Goal: Communication & Community: Share content

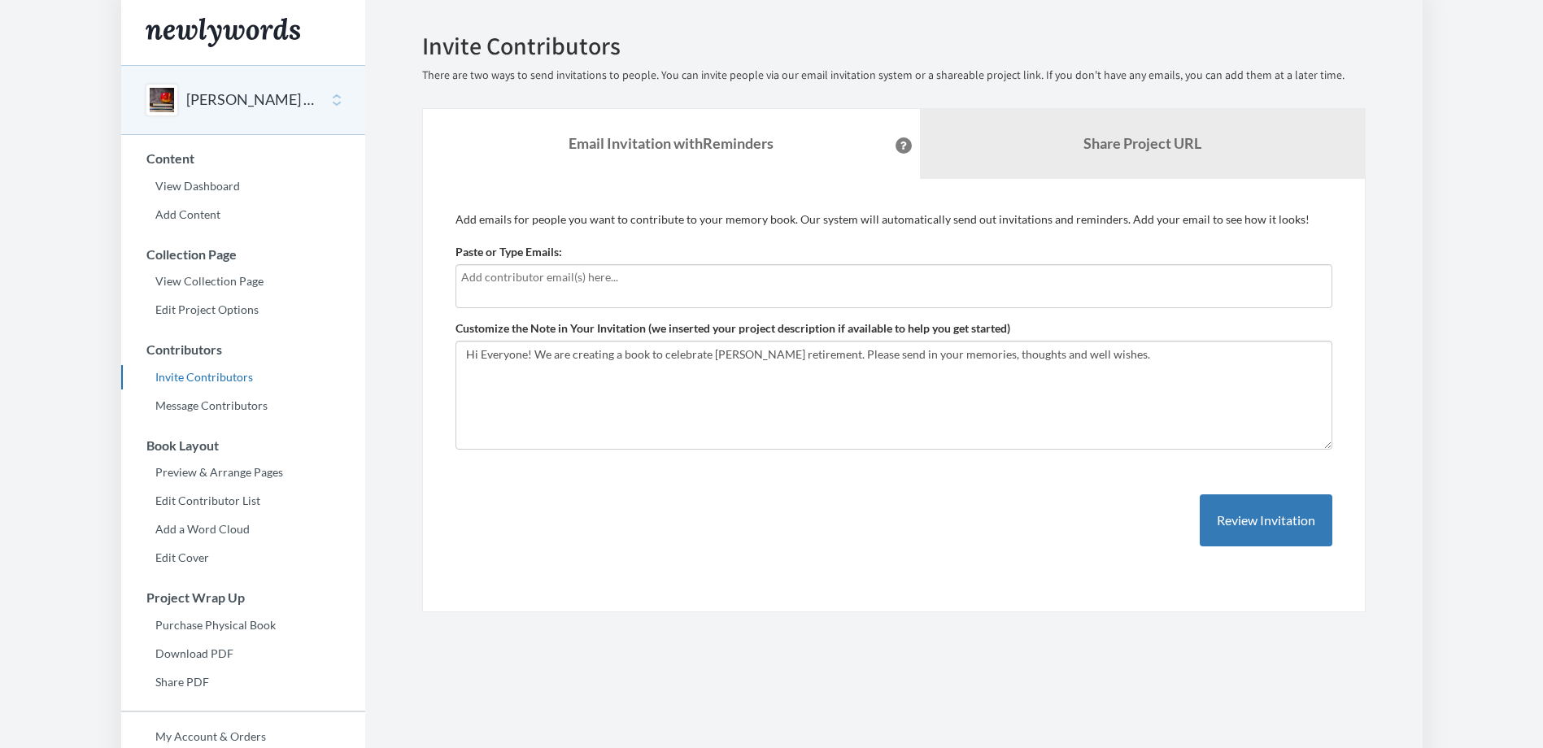
click at [548, 291] on div at bounding box center [893, 286] width 877 height 44
drag, startPoint x: 526, startPoint y: 273, endPoint x: 351, endPoint y: 276, distance: 174.9
click at [351, 276] on div "Main menu [PERSON_NAME] Retirement Select a project [PERSON_NAME] Retirement St…" at bounding box center [771, 445] width 1301 height 890
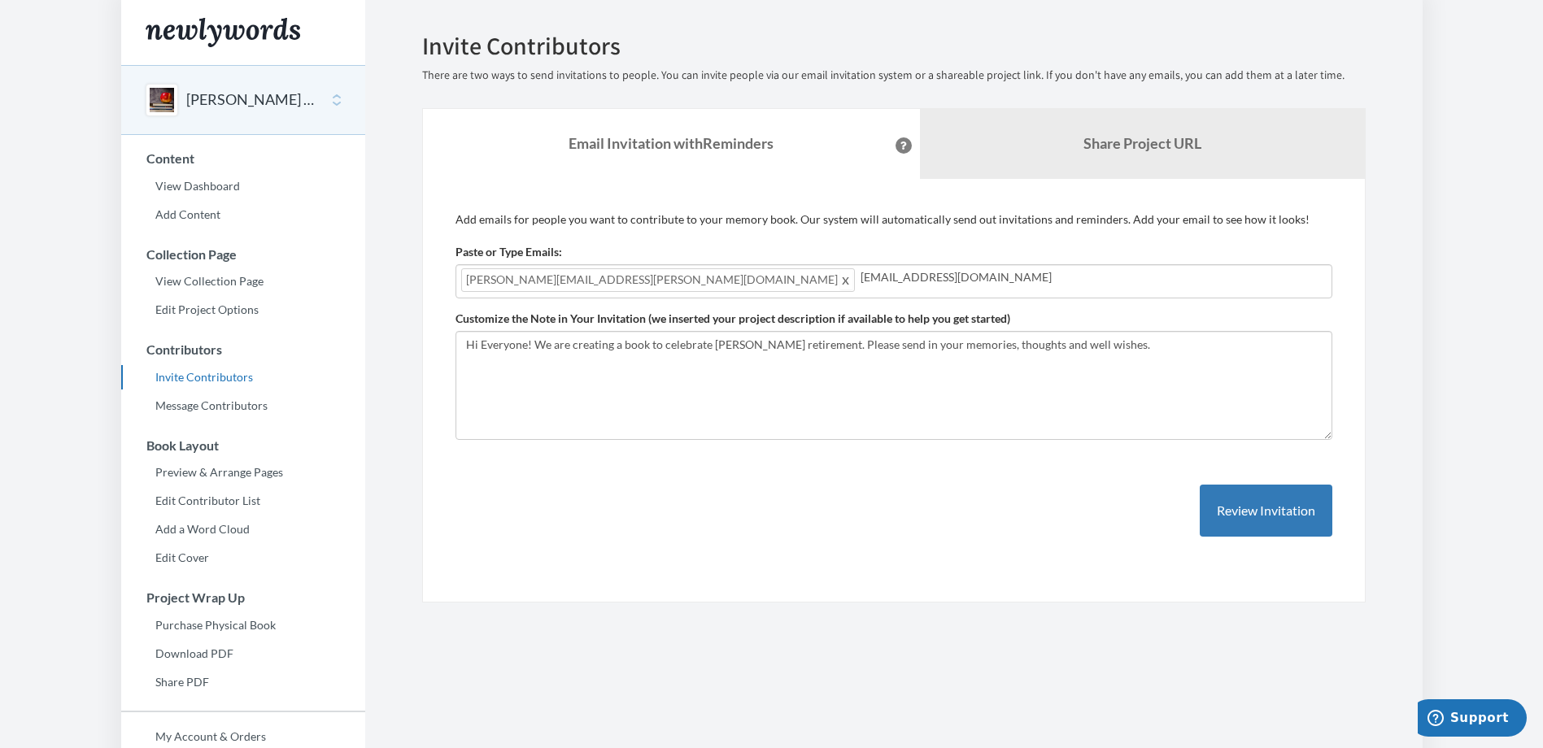
type input "[EMAIL_ADDRESS][DOMAIN_NAME]"
click at [840, 279] on span at bounding box center [846, 280] width 12 height 20
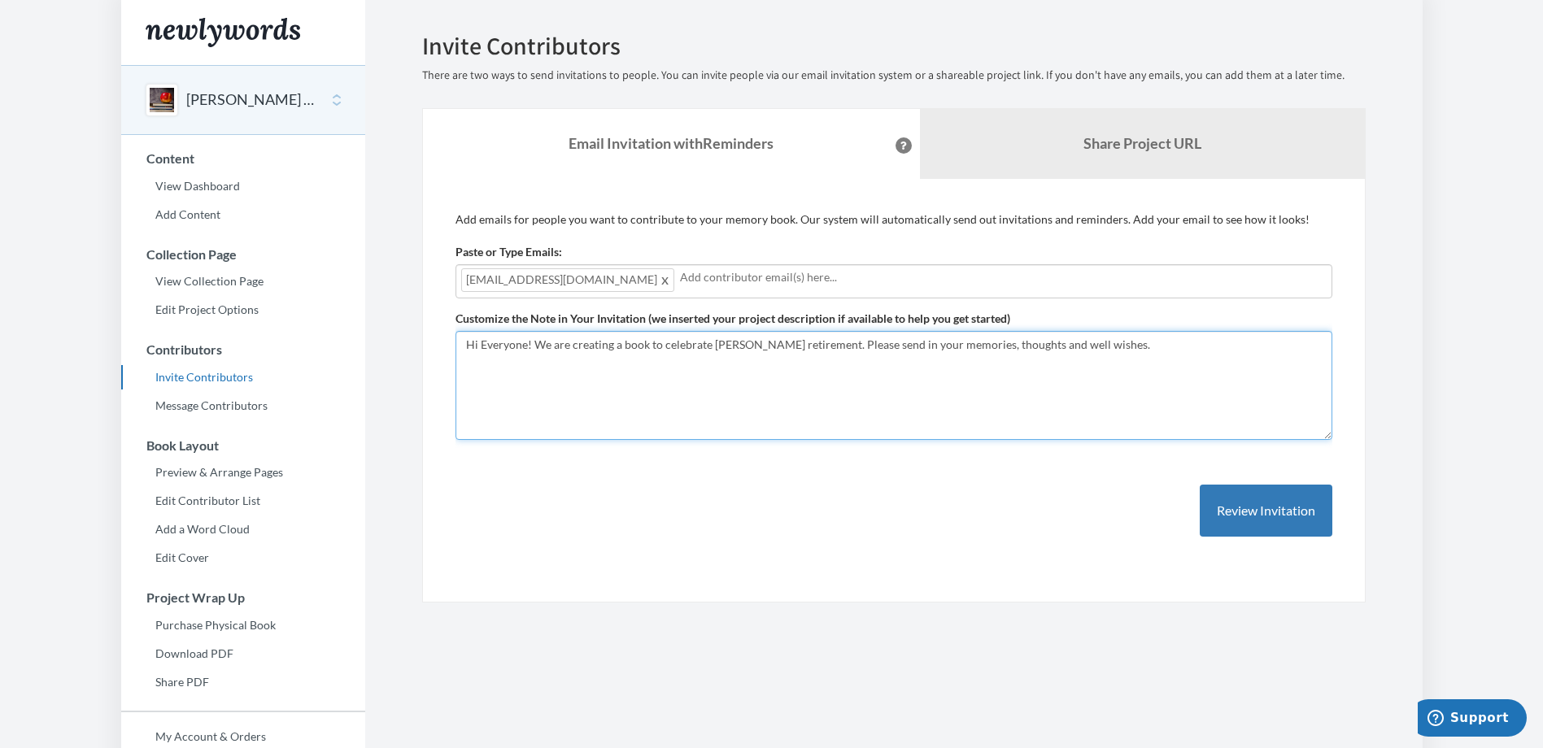
drag, startPoint x: 530, startPoint y: 344, endPoint x: 452, endPoint y: 328, distance: 79.7
click at [447, 333] on div "Add emails for people you want to contribute to your memory book. Our system wi…" at bounding box center [893, 391] width 943 height 425
click at [645, 343] on textarea "Hi Everyone! We are creating a book to celebrate [PERSON_NAME] retirement. Plea…" at bounding box center [893, 385] width 877 height 109
click at [699, 341] on textarea "Hi Everyone! We are creating a book to celebrate [PERSON_NAME] retirement. Plea…" at bounding box center [893, 385] width 877 height 109
click at [810, 340] on textarea "Hi Everyone! We are creating a book to celebrate [PERSON_NAME] retirement. Plea…" at bounding box center [893, 385] width 877 height 109
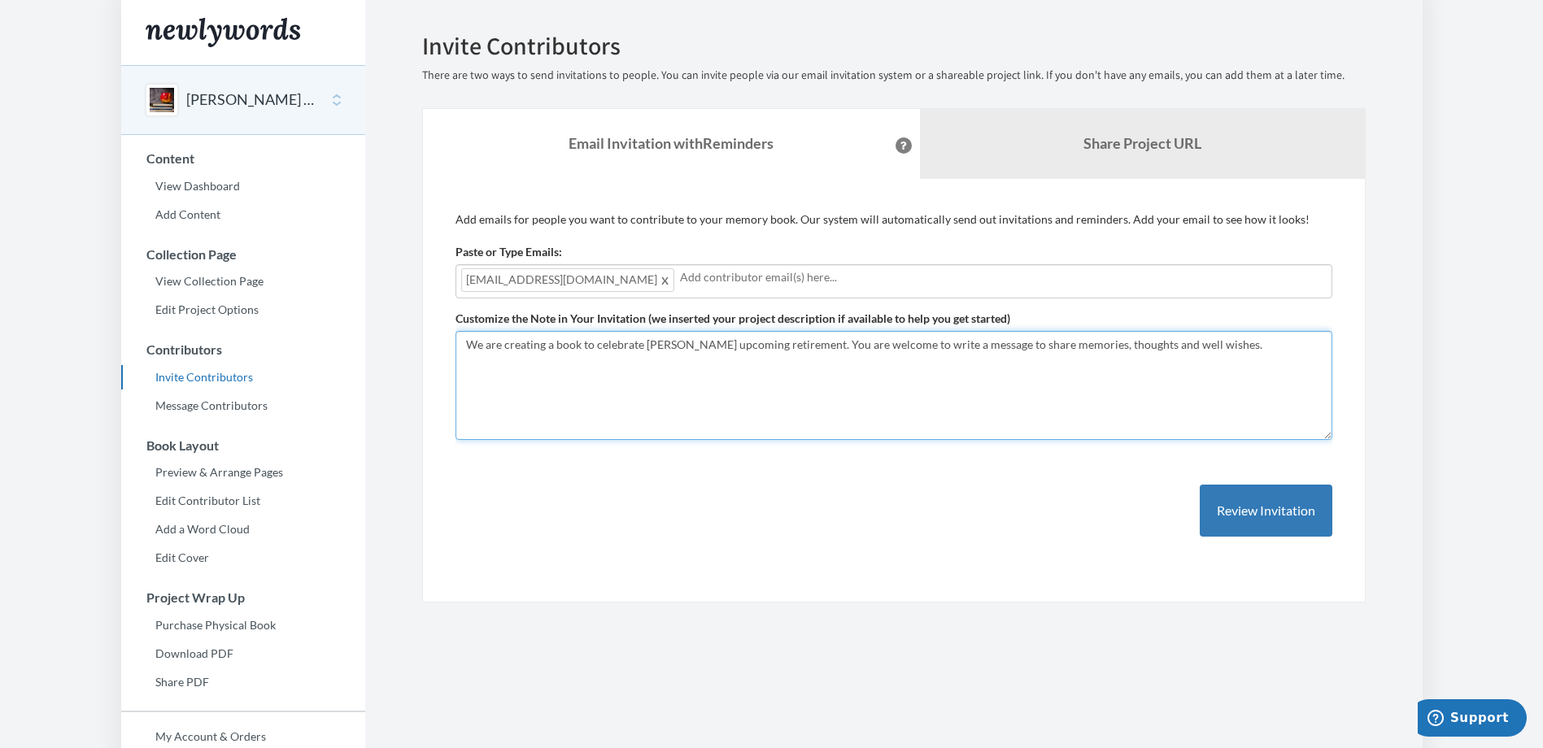
click at [1213, 345] on textarea "Hi Everyone! We are creating a book to celebrate [PERSON_NAME] retirement. Plea…" at bounding box center [893, 385] width 877 height 109
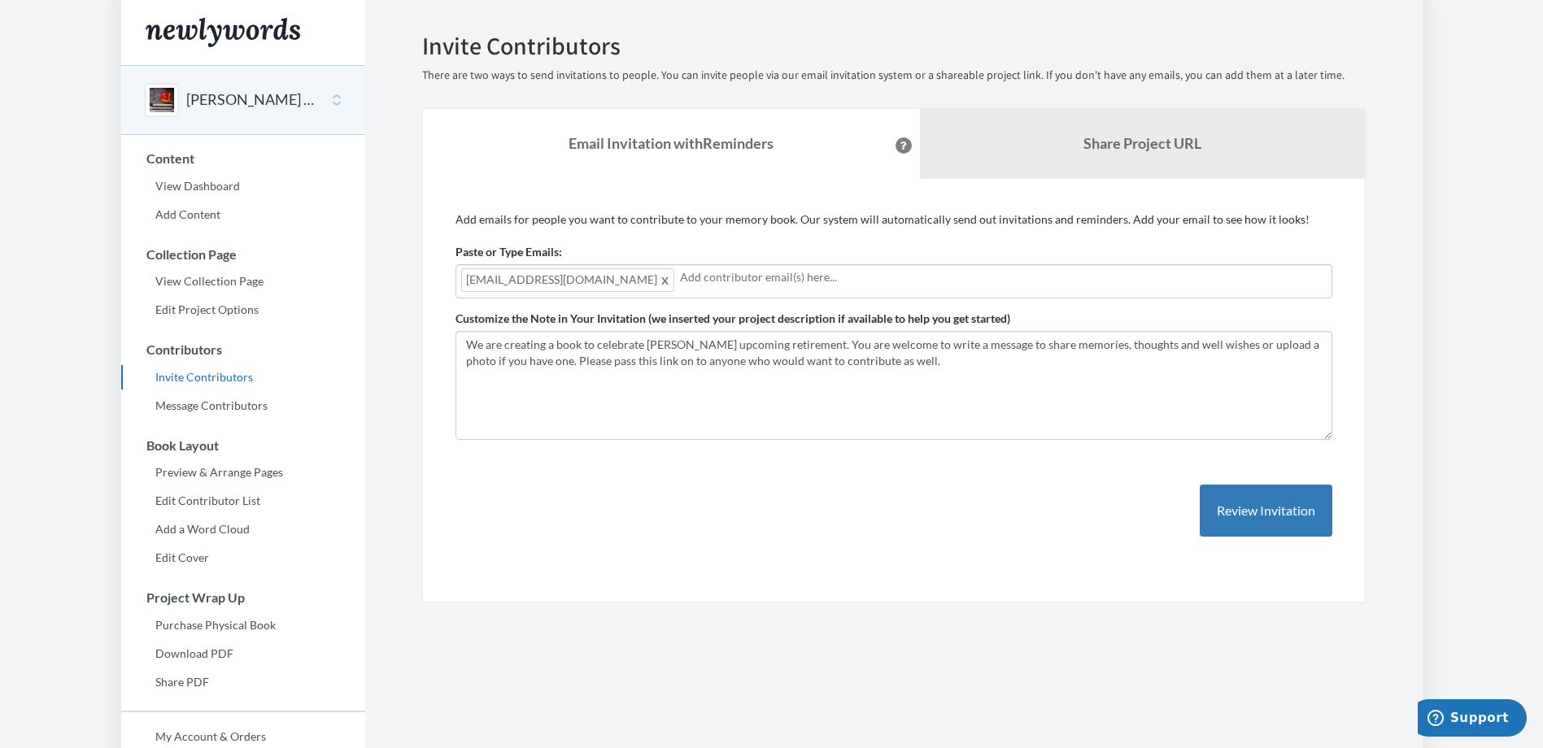
click at [680, 281] on input "text" at bounding box center [1003, 277] width 647 height 18
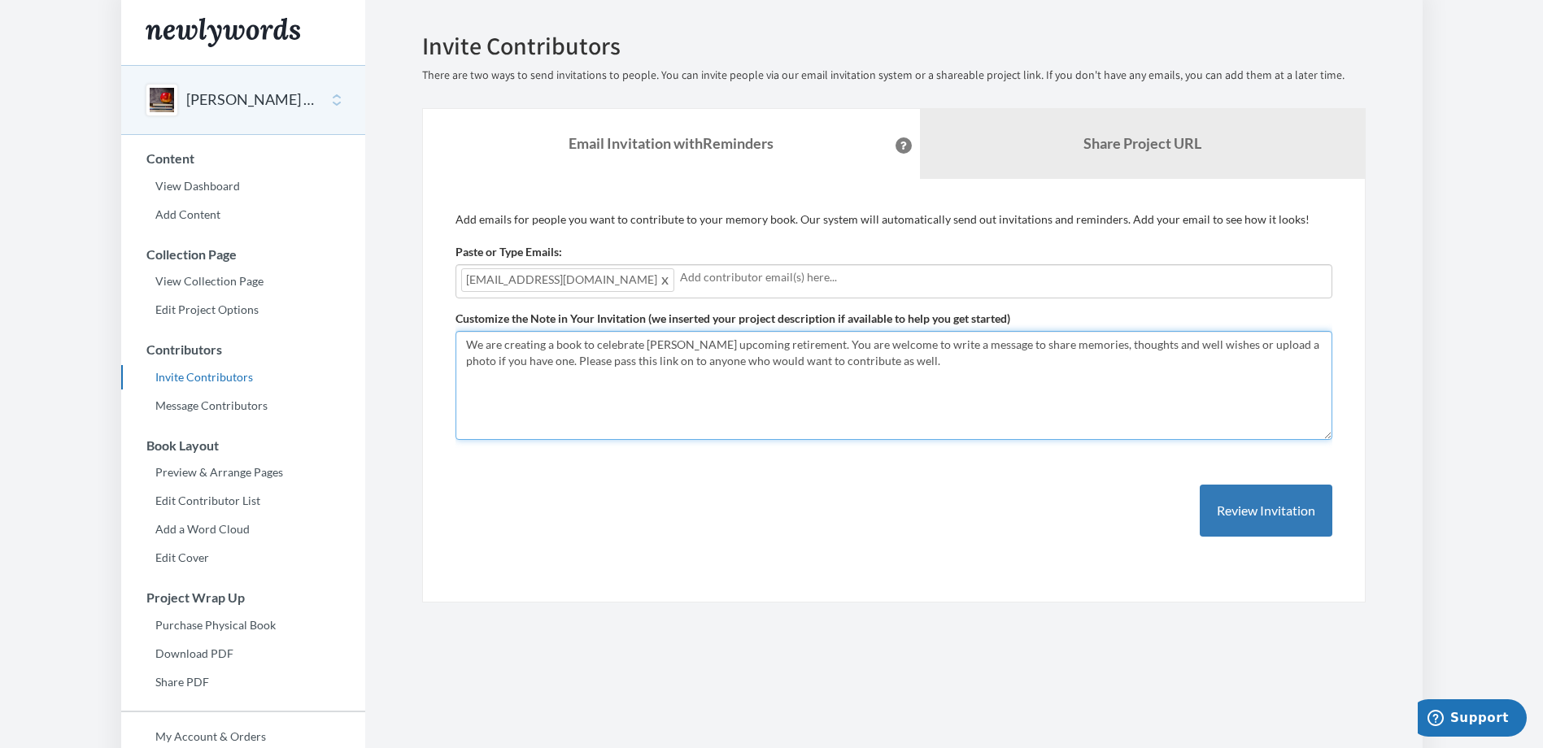
click at [991, 377] on textarea "Hi Everyone! We are creating a book to celebrate [PERSON_NAME] retirement. Plea…" at bounding box center [893, 385] width 877 height 109
click at [750, 342] on textarea "Hi Everyone! We are creating a book to celebrate [PERSON_NAME] retirement. Plea…" at bounding box center [893, 385] width 877 height 109
click at [907, 385] on textarea "Hi Everyone! We are creating a book to celebrate [PERSON_NAME] retirement. Plea…" at bounding box center [893, 385] width 877 height 109
type textarea "We are creating a book to celebrate [PERSON_NAME] upcoming September retirement…"
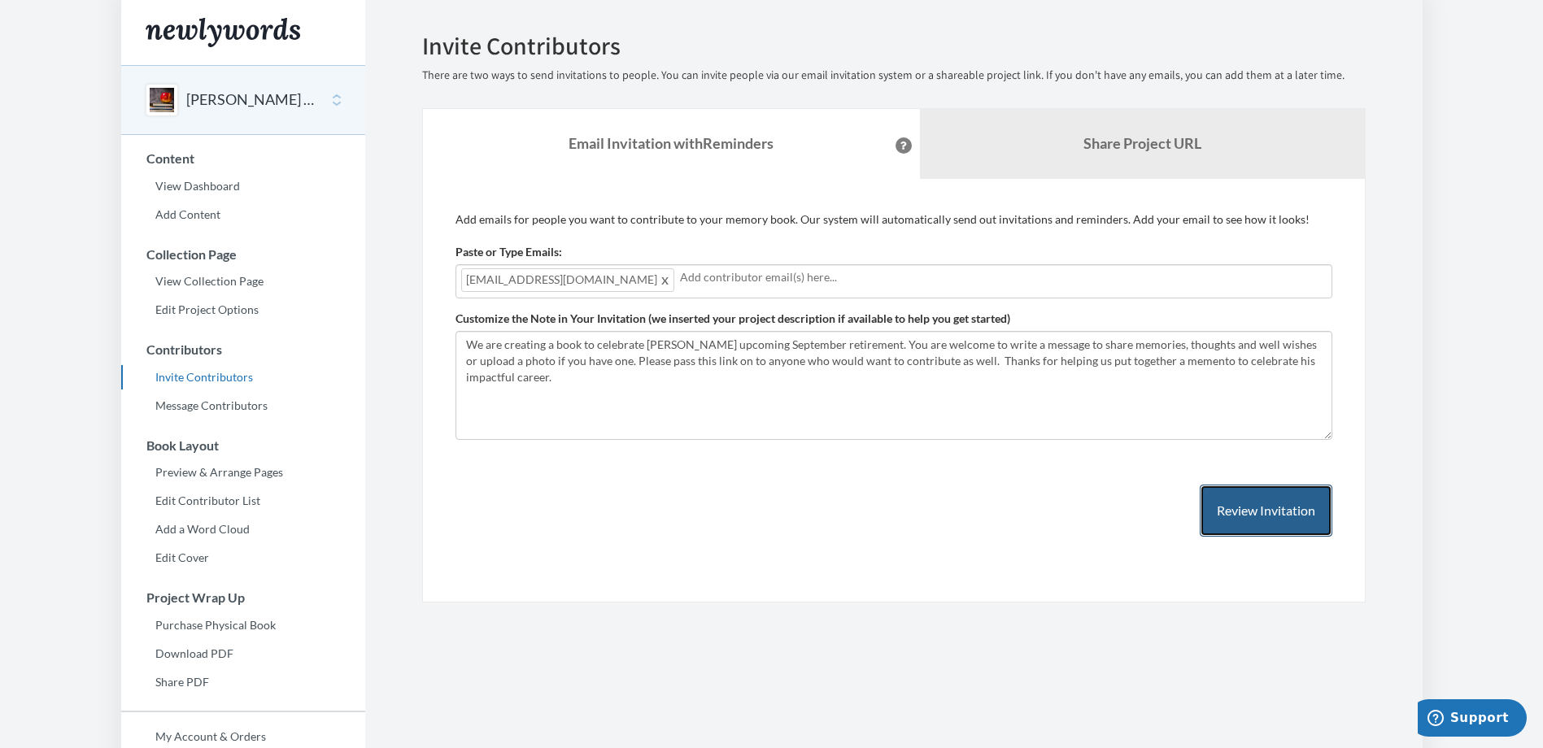
click at [1243, 520] on button "Review Invitation" at bounding box center [1266, 511] width 133 height 53
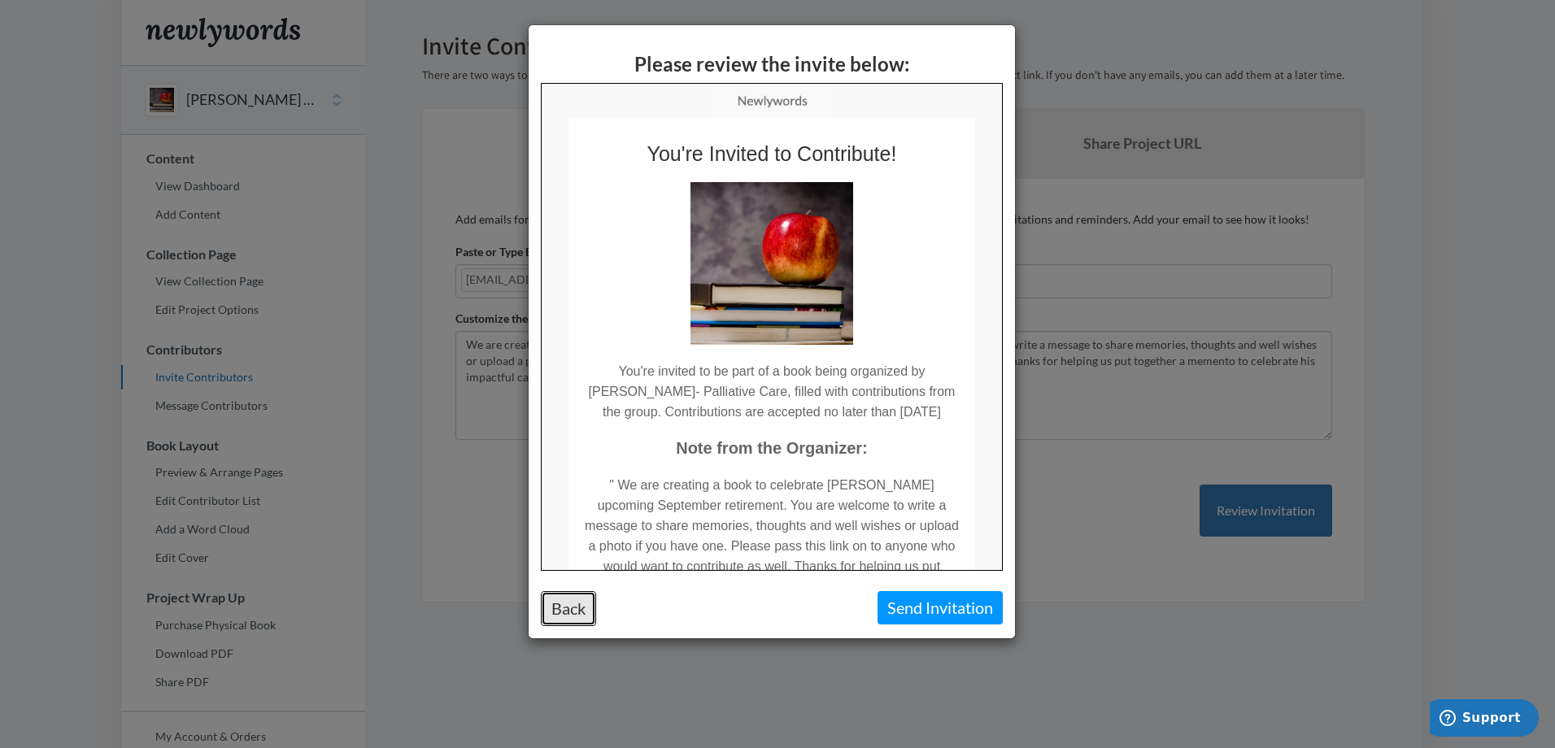
click at [568, 607] on button "Back" at bounding box center [568, 608] width 55 height 35
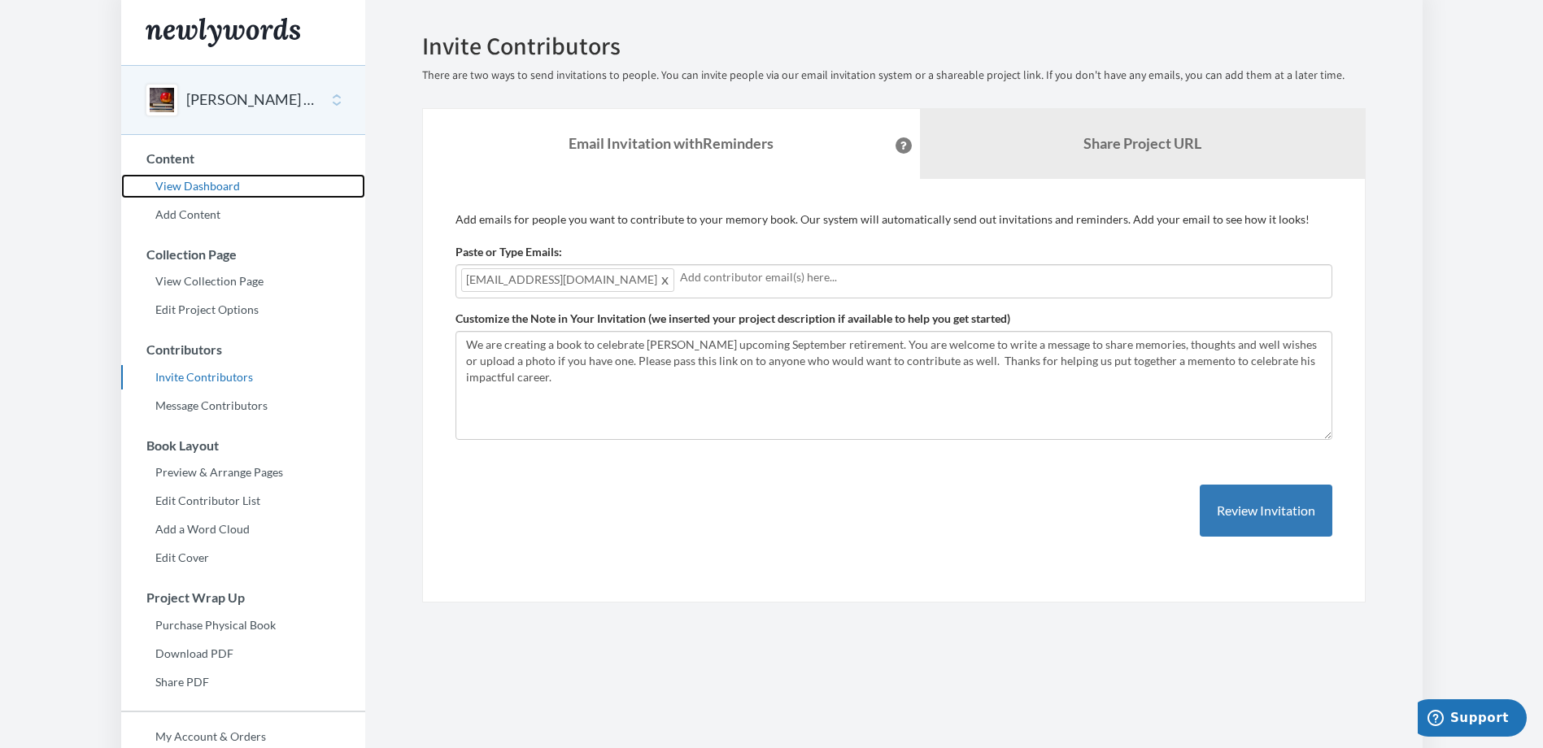
click at [191, 187] on link "View Dashboard" at bounding box center [243, 186] width 244 height 24
click at [195, 186] on link "View Dashboard" at bounding box center [243, 186] width 244 height 24
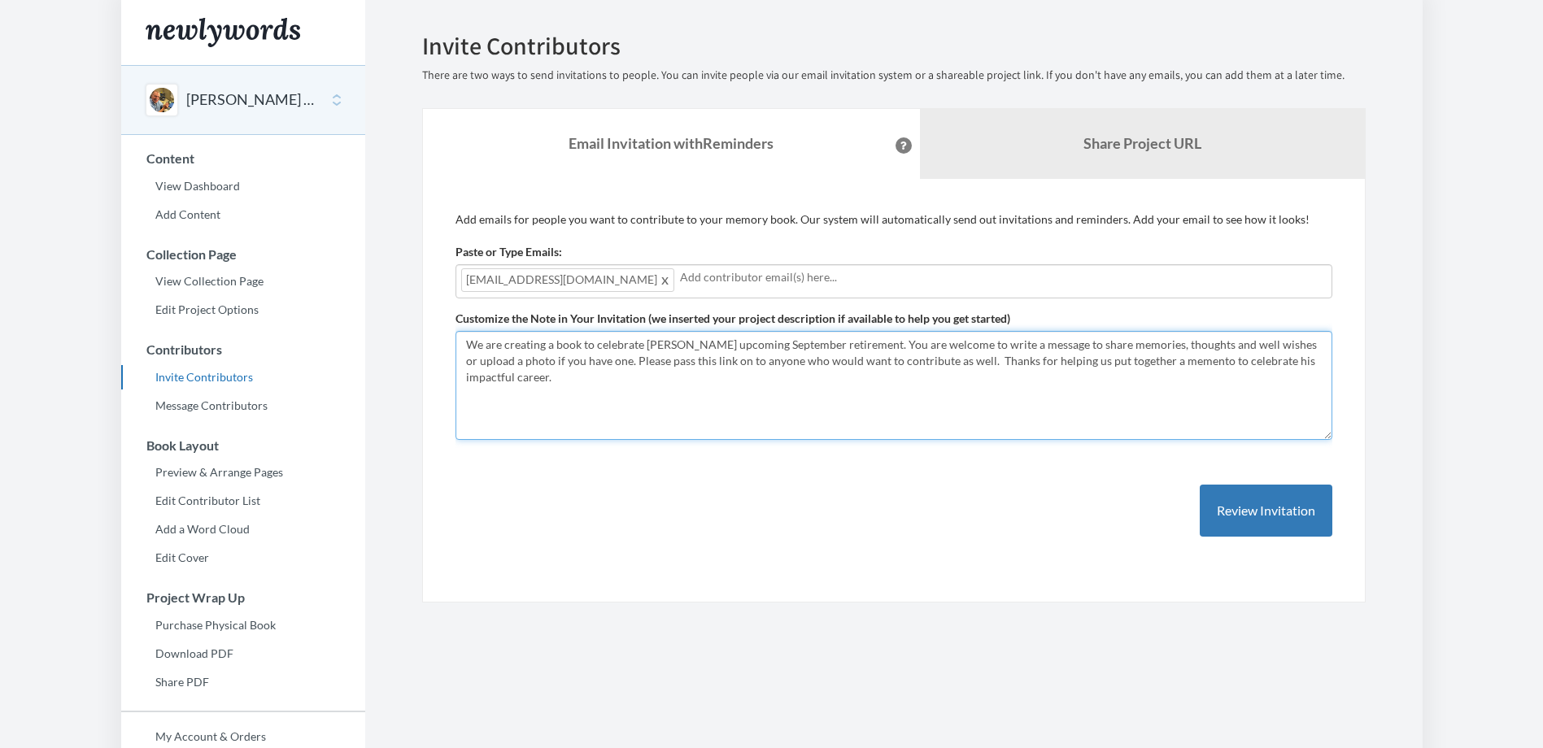
drag, startPoint x: 507, startPoint y: 378, endPoint x: 463, endPoint y: 337, distance: 61.0
click at [463, 337] on textarea "We are creating a book to celebrate [PERSON_NAME] upcoming September retirement…" at bounding box center [893, 385] width 877 height 109
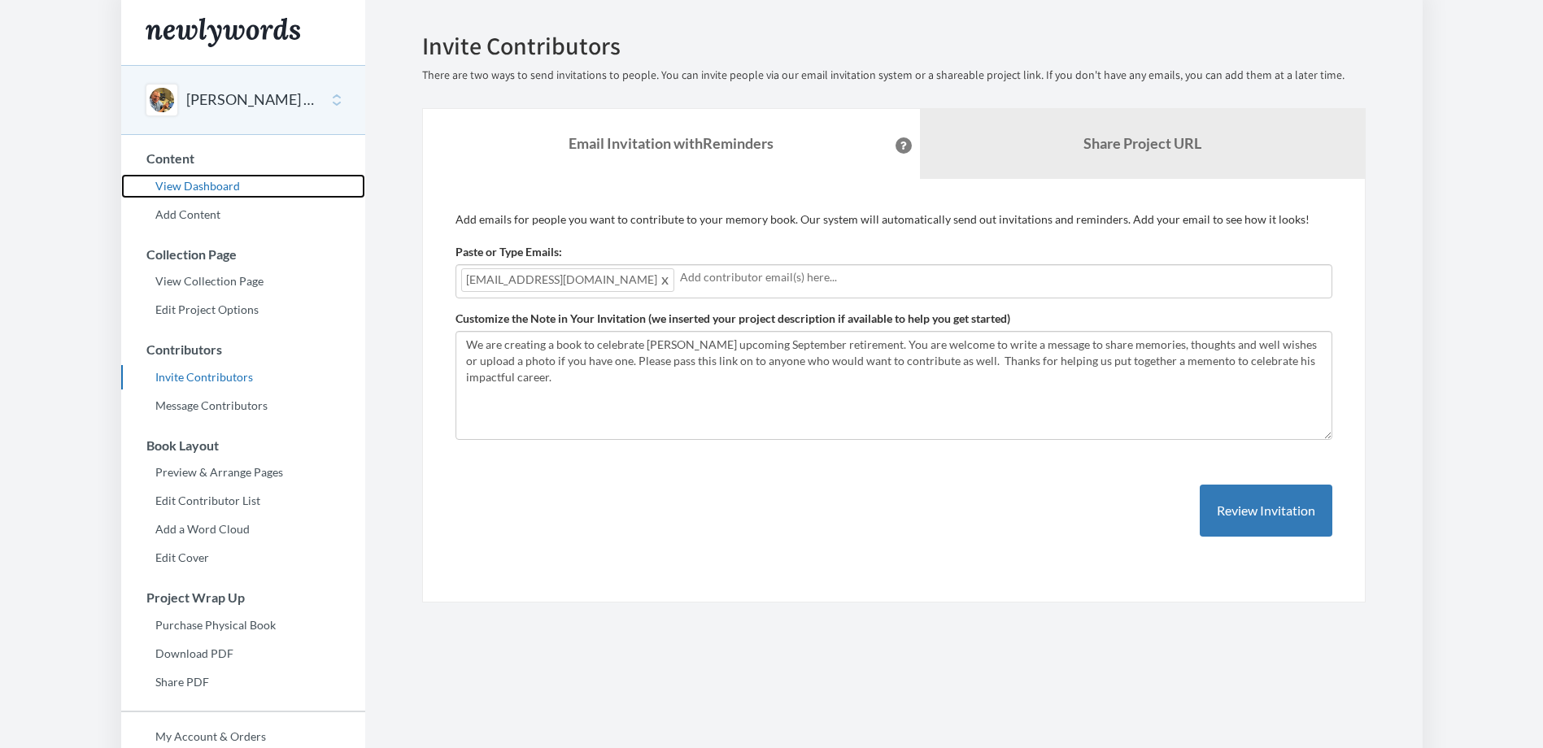
click at [207, 186] on link "View Dashboard" at bounding box center [243, 186] width 244 height 24
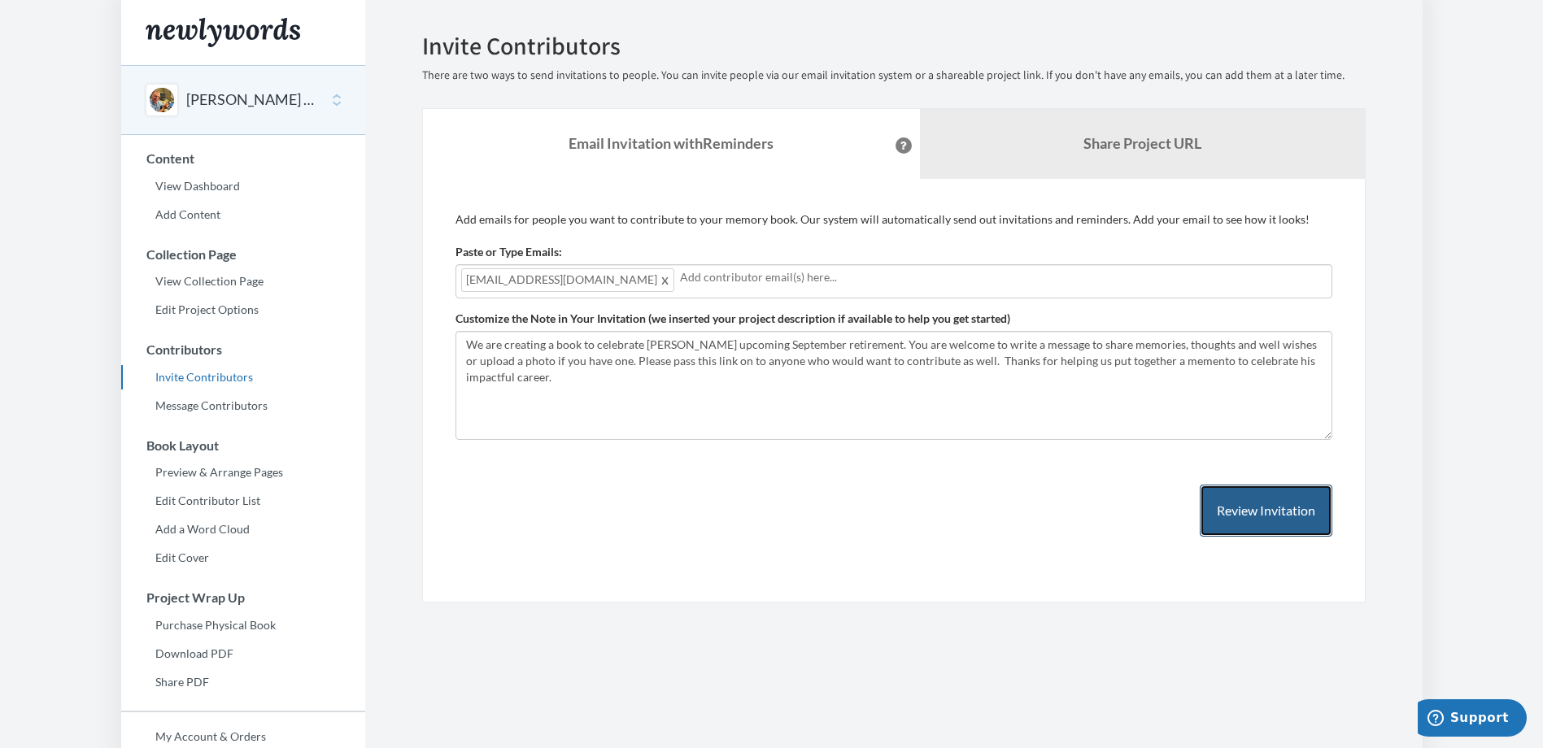
click at [1274, 504] on button "Review Invitation" at bounding box center [1266, 511] width 133 height 53
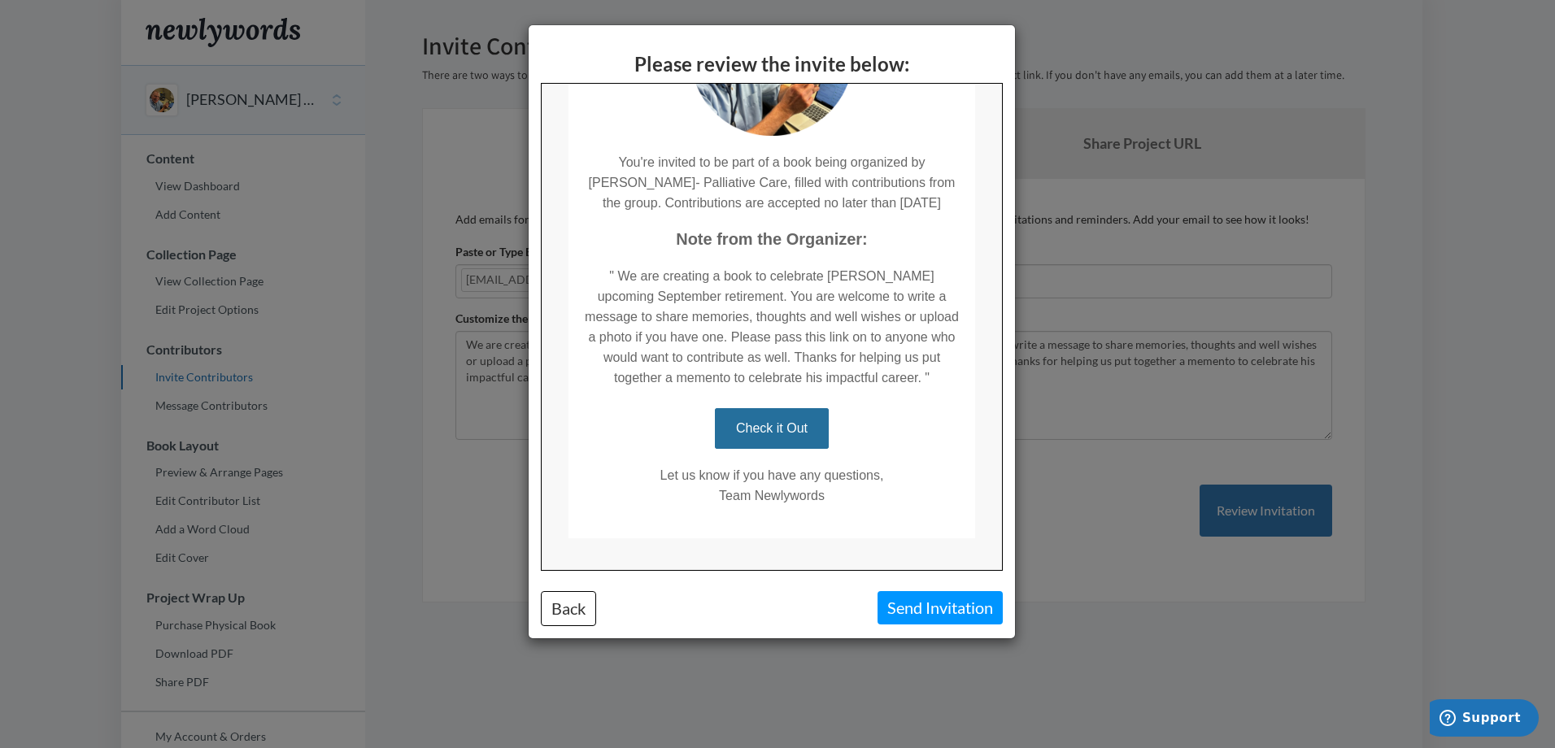
scroll to position [234, 0]
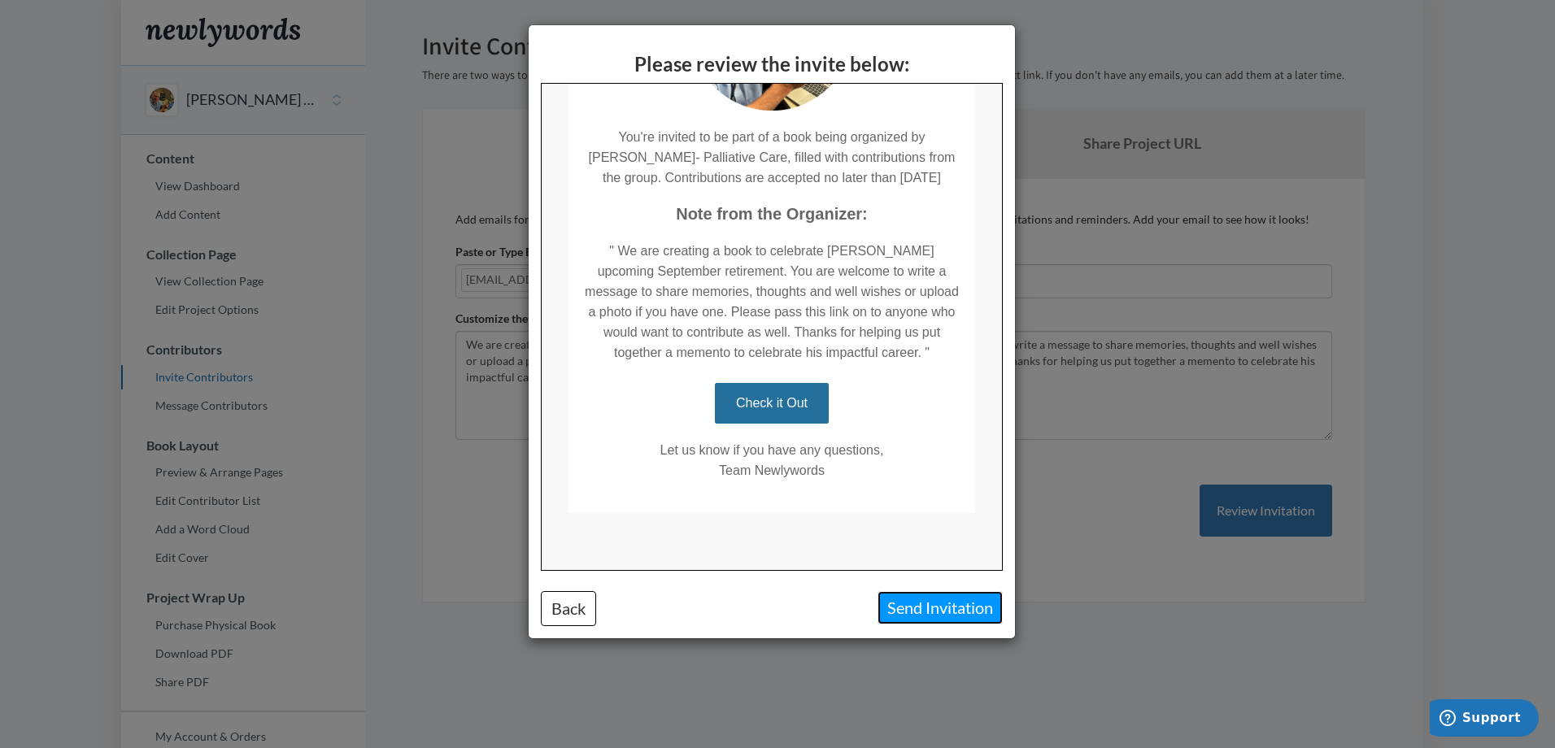
click at [947, 609] on button "Send Invitation" at bounding box center [939, 607] width 125 height 33
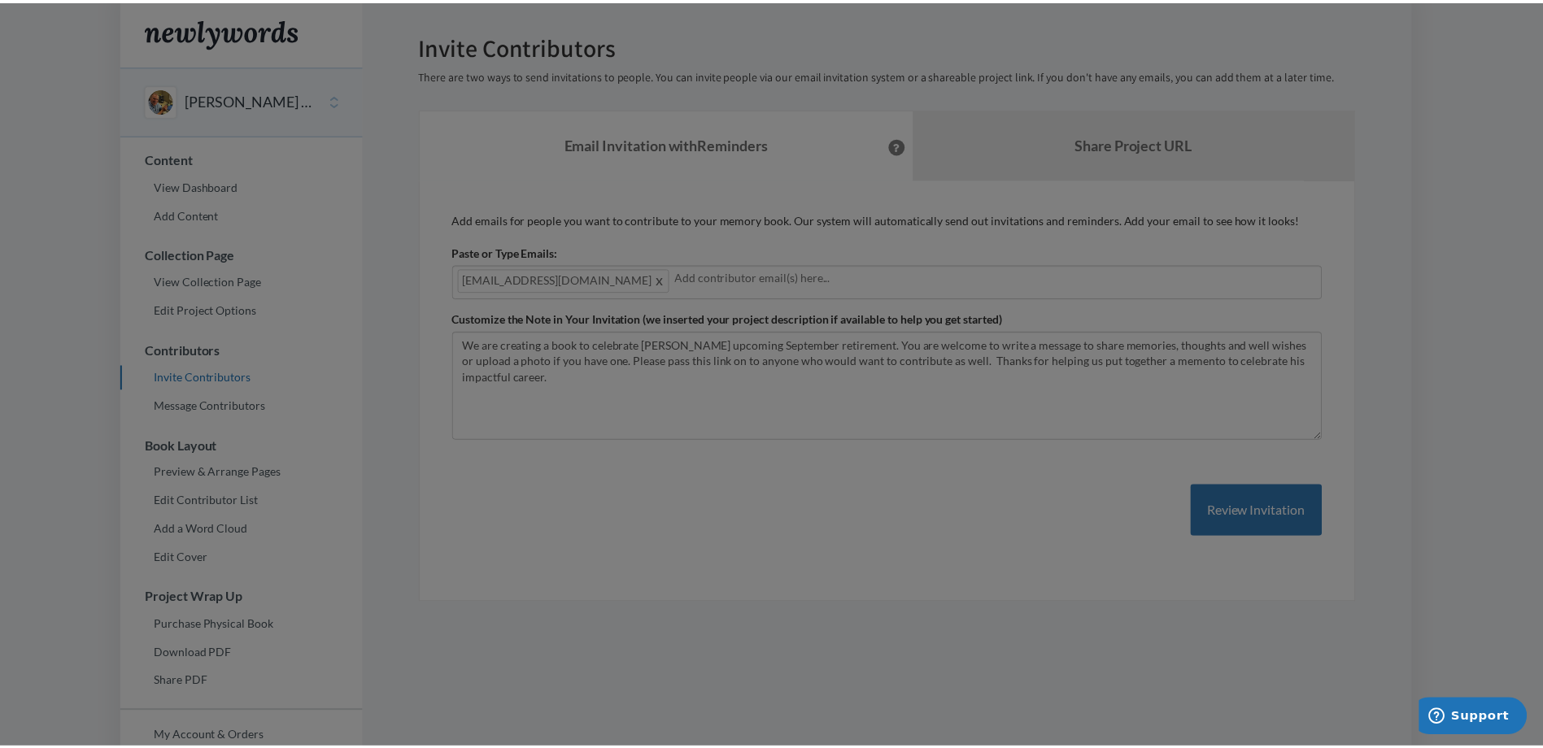
scroll to position [0, 0]
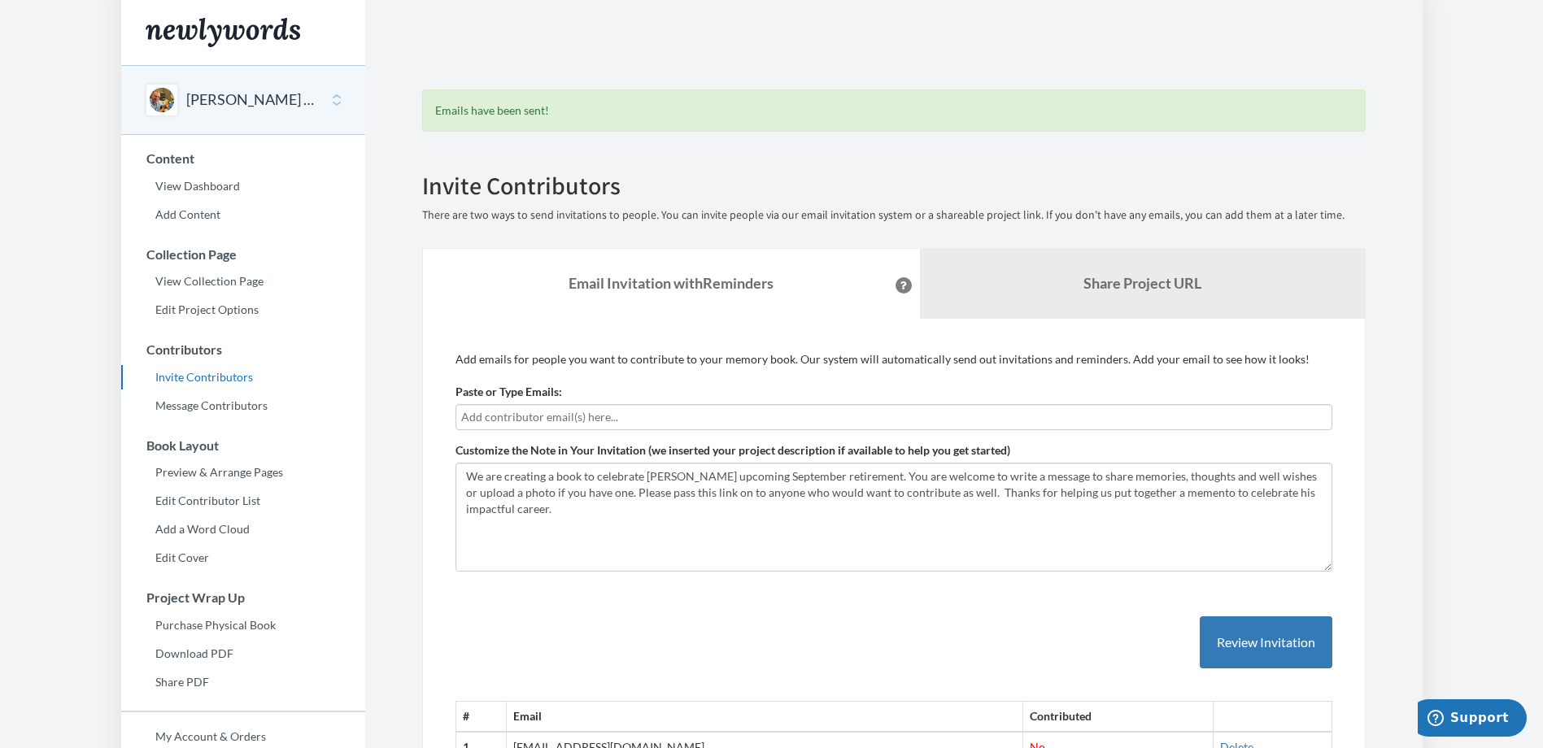
click at [1524, 550] on body "Main menu Dr Lalley's Retirement Select a project Dr Lalley's Retirement Start …" at bounding box center [771, 374] width 1543 height 748
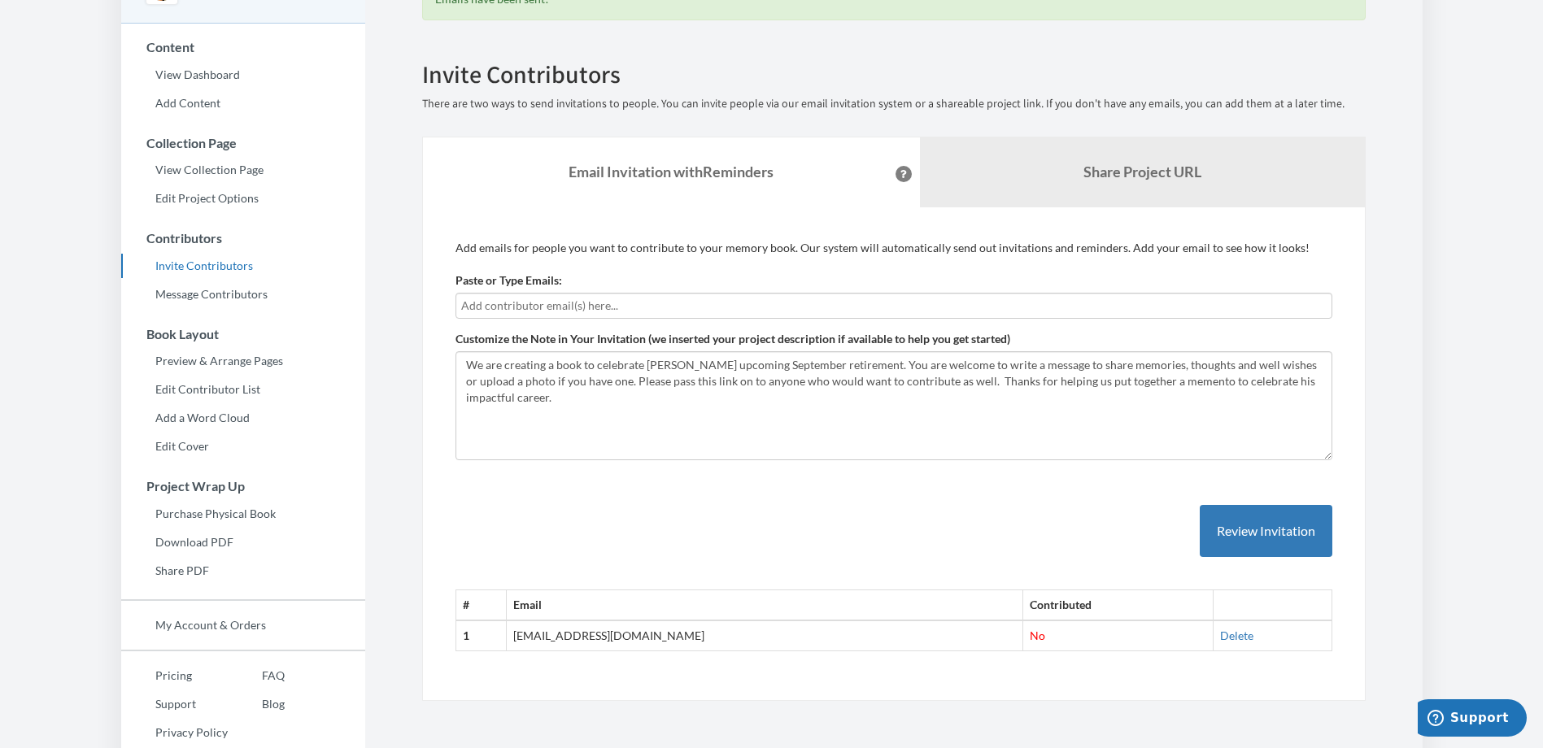
scroll to position [142, 0]
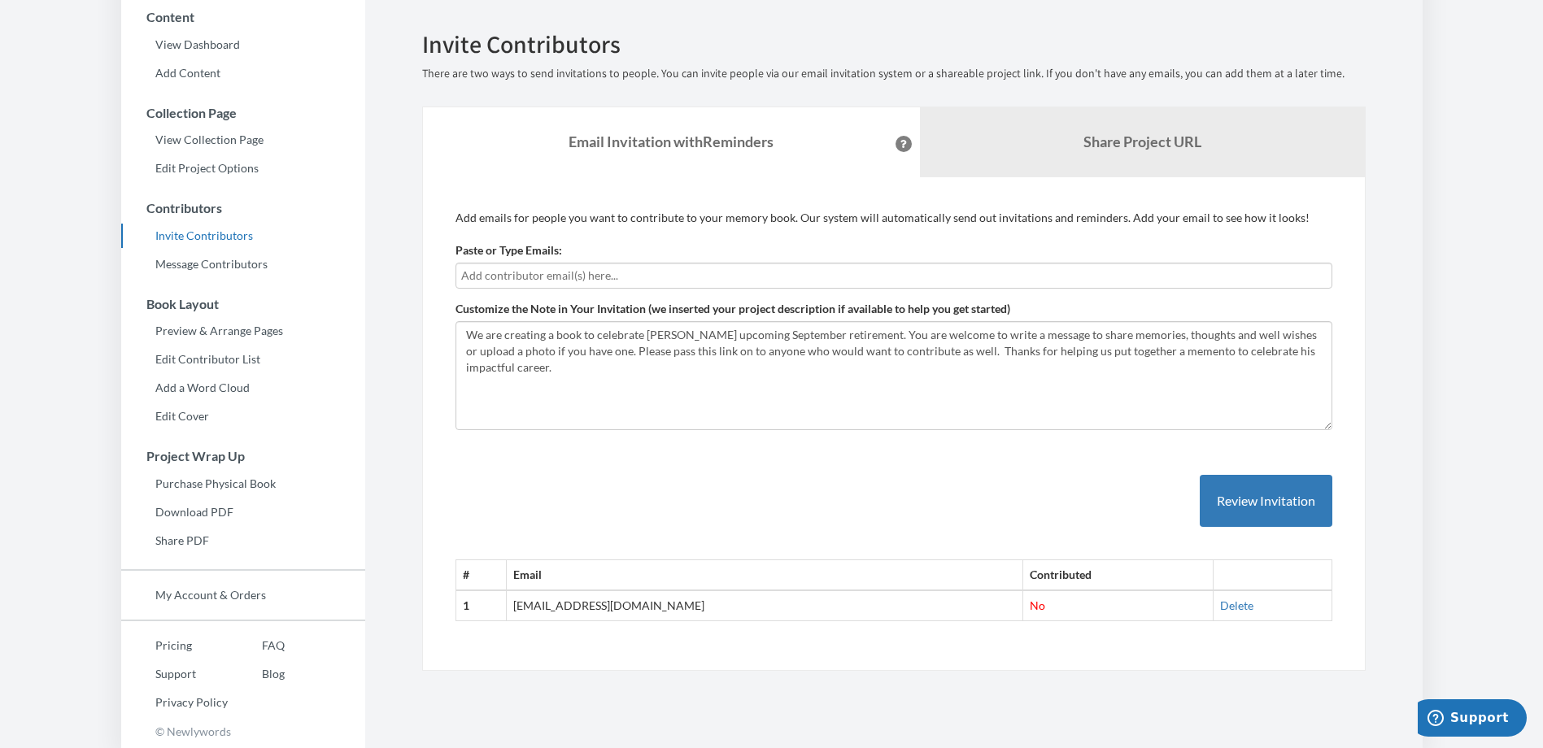
click at [691, 610] on td "[EMAIL_ADDRESS][DOMAIN_NAME]" at bounding box center [765, 605] width 516 height 30
click at [1117, 149] on b "Share Project URL" at bounding box center [1142, 142] width 118 height 18
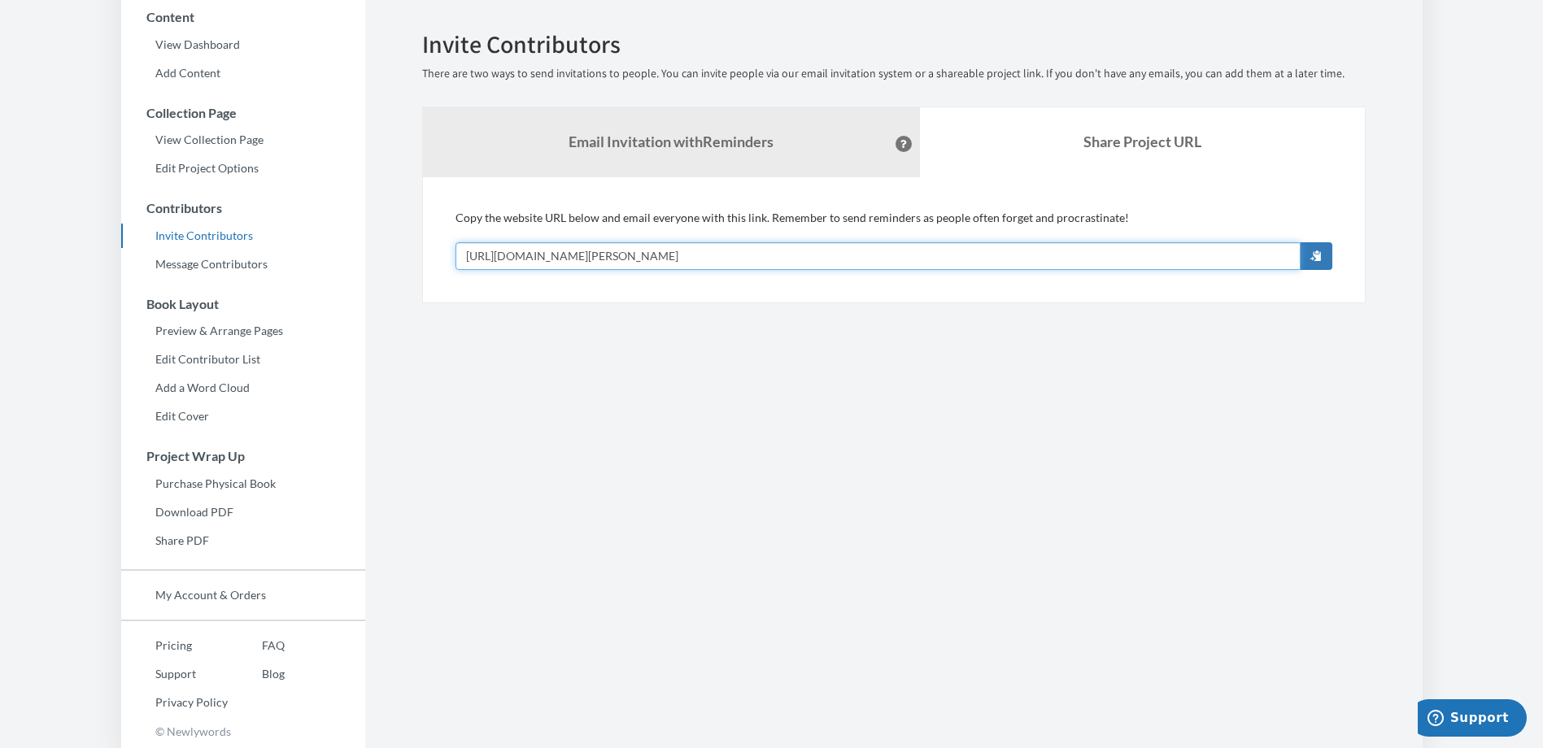
drag, startPoint x: 754, startPoint y: 257, endPoint x: 434, endPoint y: 255, distance: 319.6
click at [434, 255] on div "Add emails for people you want to contribute to your memory book. Our system wi…" at bounding box center [893, 240] width 943 height 126
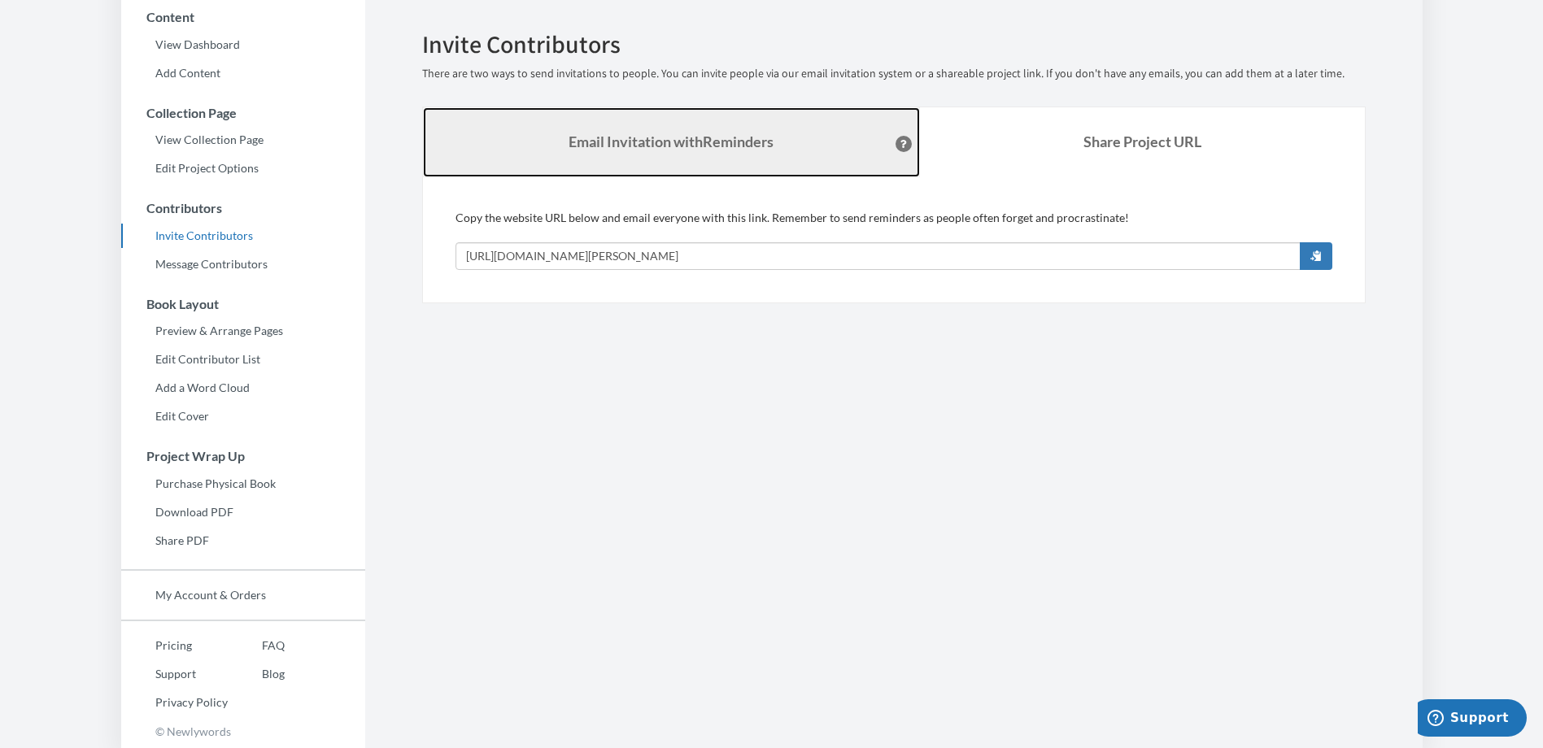
click at [721, 125] on link "Email Invitation with Reminders" at bounding box center [671, 142] width 497 height 70
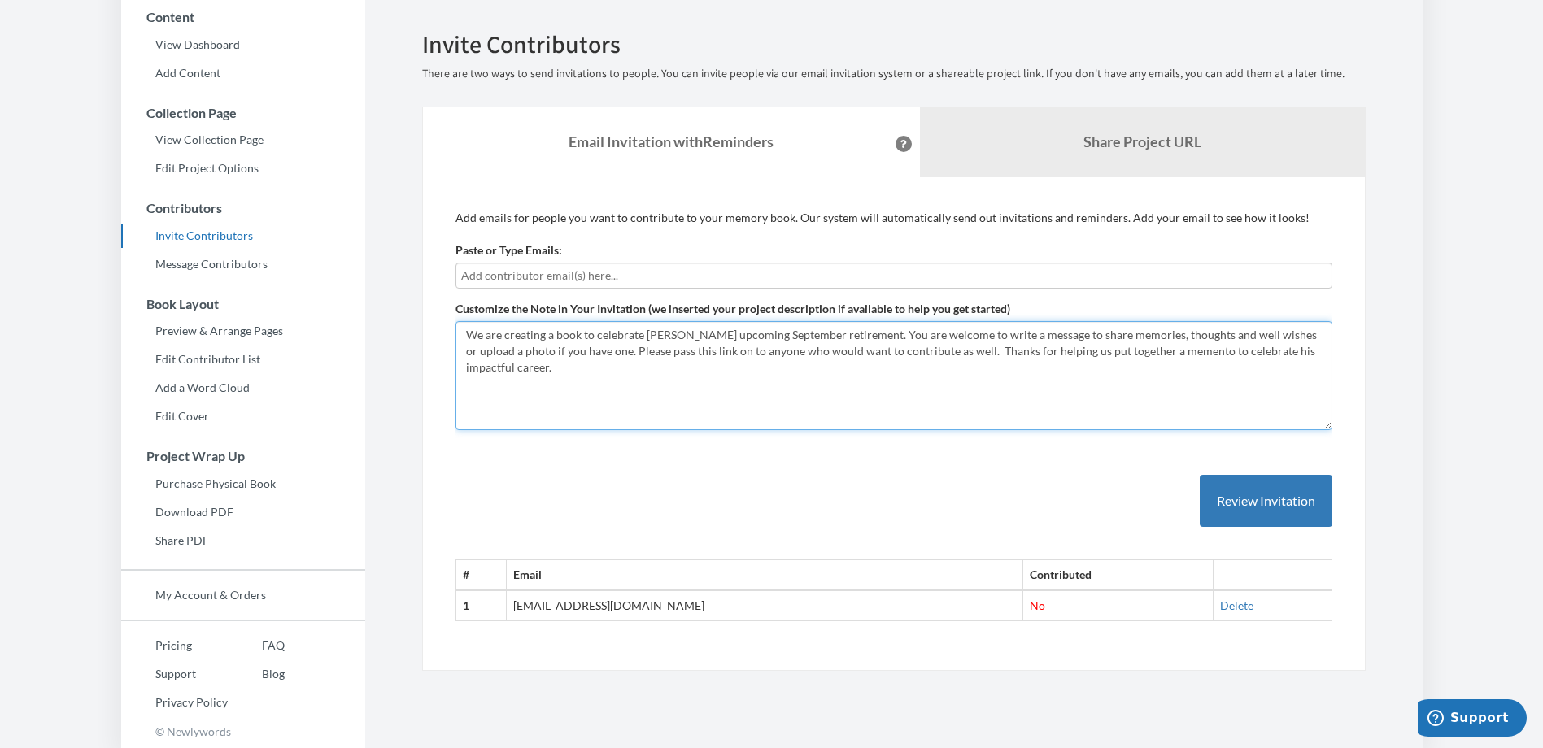
drag, startPoint x: 468, startPoint y: 334, endPoint x: 524, endPoint y: 368, distance: 65.0
click at [524, 368] on textarea "We are creating a book to celebrate [PERSON_NAME] upcoming September retirement…" at bounding box center [893, 375] width 877 height 109
